Goal: Information Seeking & Learning: Get advice/opinions

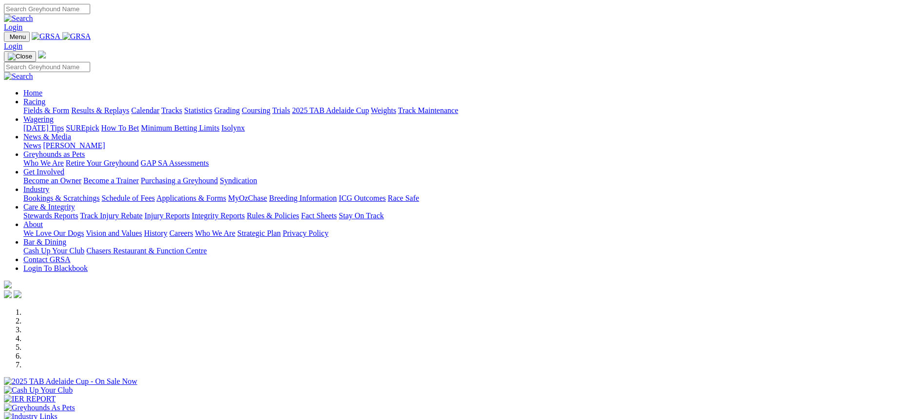
click at [71, 133] on link "News & Media" at bounding box center [47, 137] width 48 height 8
click at [41, 141] on link "News" at bounding box center [32, 145] width 18 height 8
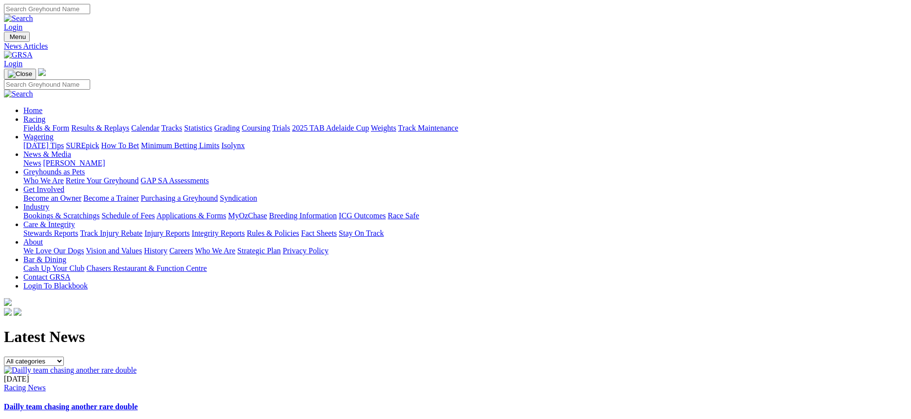
click at [64, 141] on link "[DATE] Tips" at bounding box center [43, 145] width 40 height 8
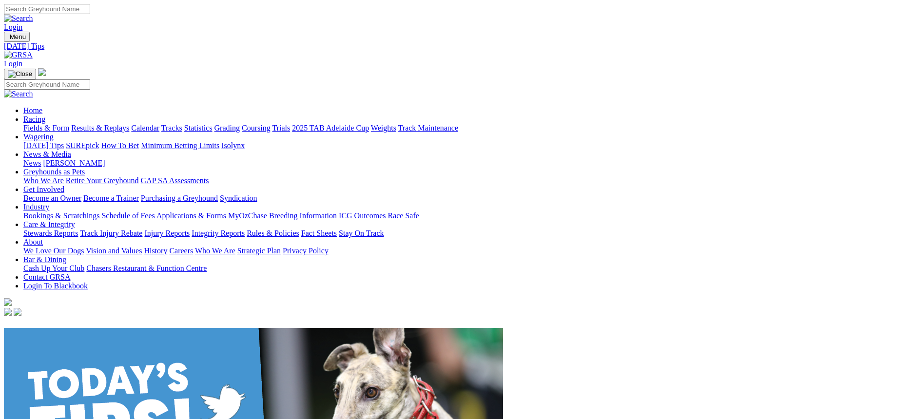
click at [99, 141] on link "SUREpick" at bounding box center [82, 145] width 33 height 8
